Goal: Information Seeking & Learning: Learn about a topic

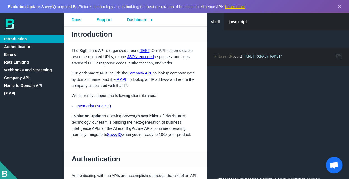
click at [16, 45] on link "Authentication" at bounding box center [32, 47] width 64 height 8
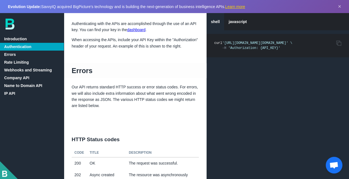
click at [18, 61] on link "Rate Limiting" at bounding box center [32, 62] width 64 height 8
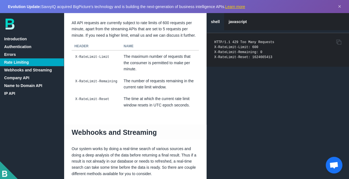
click at [26, 71] on link "Webhooks and Streaming" at bounding box center [32, 70] width 64 height 8
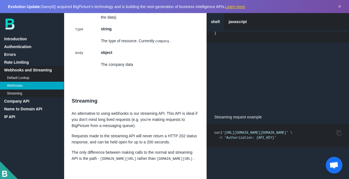
scroll to position [947, 0]
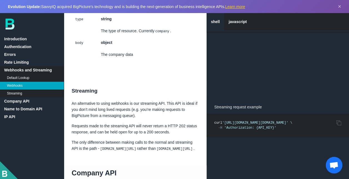
click at [14, 94] on link "Streaming" at bounding box center [32, 93] width 64 height 8
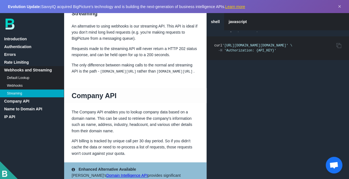
click at [17, 101] on link "Company API" at bounding box center [32, 101] width 64 height 8
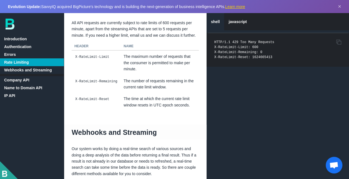
scroll to position [152, 0]
